Goal: Transaction & Acquisition: Purchase product/service

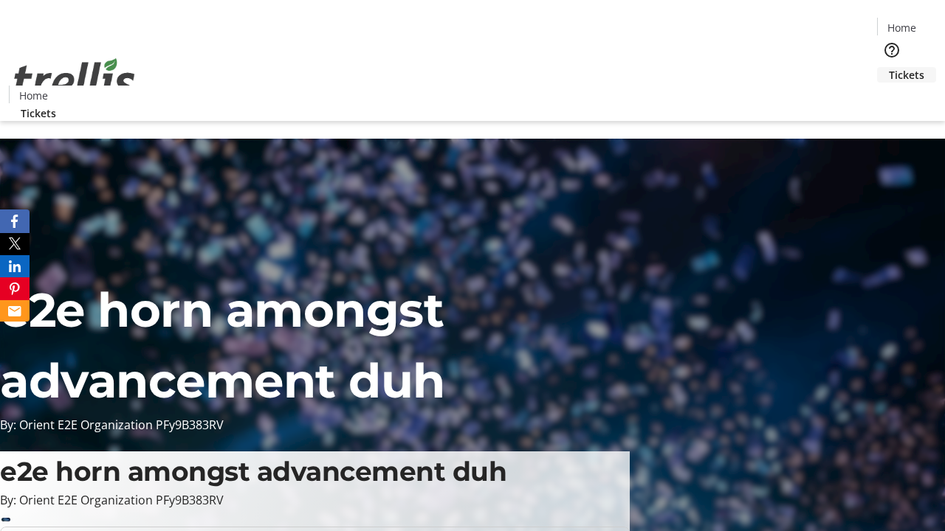
click at [889, 67] on span "Tickets" at bounding box center [906, 74] width 35 height 15
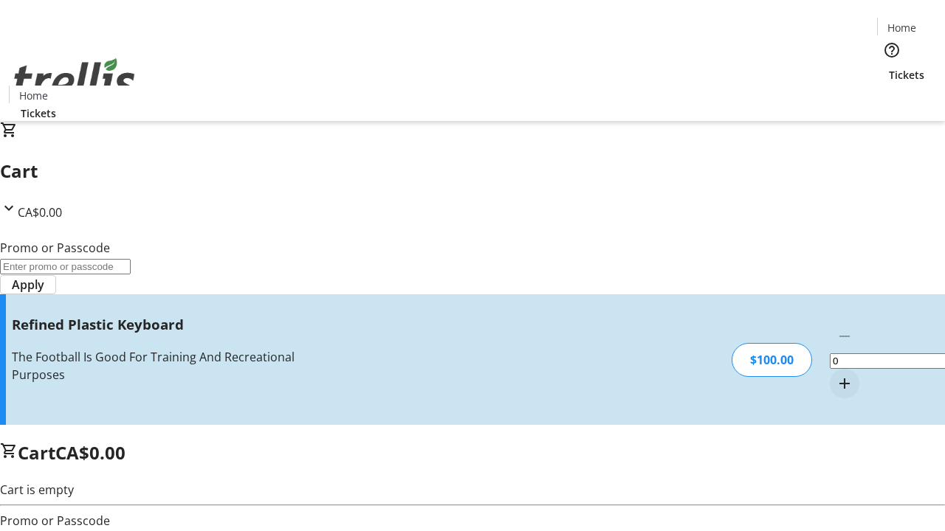
click at [835, 375] on mat-icon "Increment by one" at bounding box center [844, 384] width 18 height 18
type input "1"
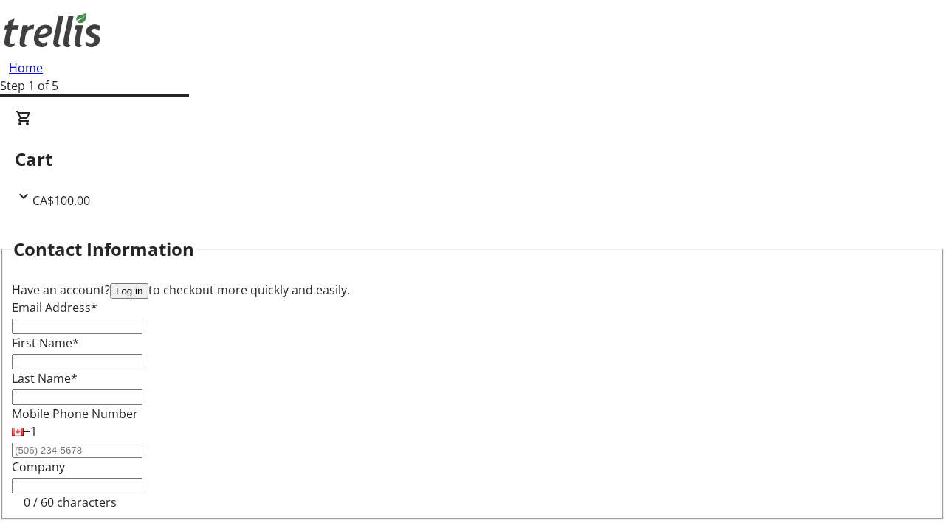
type input "FREE"
type input "[PERSON_NAME][EMAIL_ADDRESS][DOMAIN_NAME]"
type input "[PERSON_NAME]"
